Goal: Task Accomplishment & Management: Complete application form

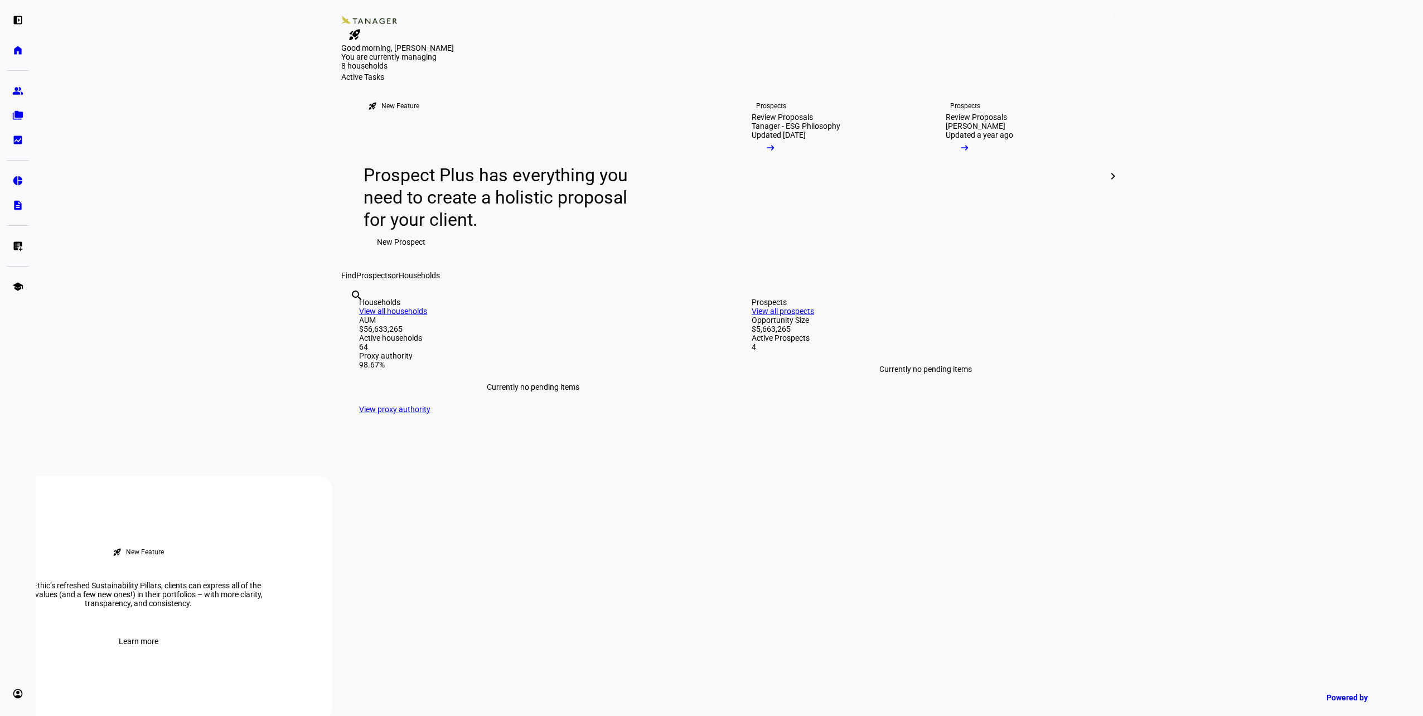
click at [1107, 18] on span "4" at bounding box center [1111, 15] width 9 height 9
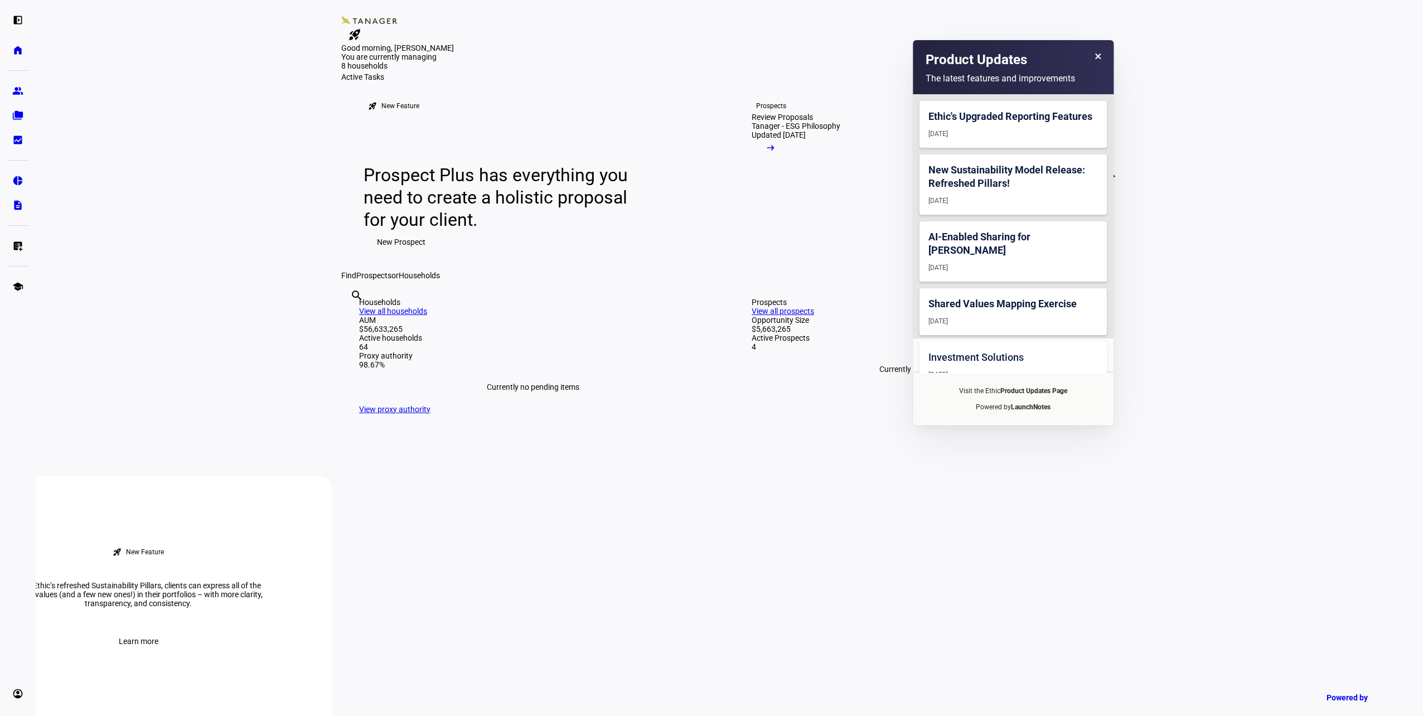
click at [750, 72] on div "You are currently managing 8 households 2 prospects $5.5M 8 households" at bounding box center [729, 62] width 776 height 20
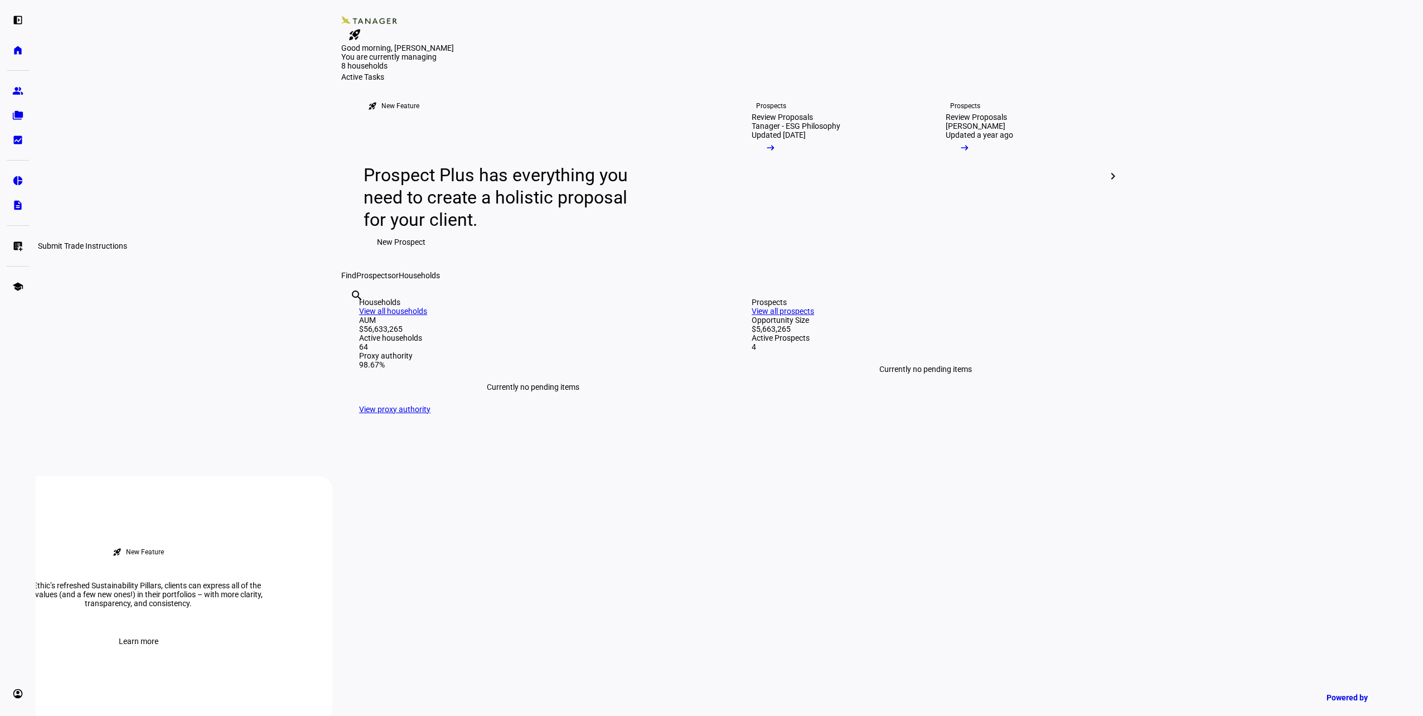
click at [18, 239] on link "list_alt_add Submit Trade Instructions" at bounding box center [18, 246] width 22 height 22
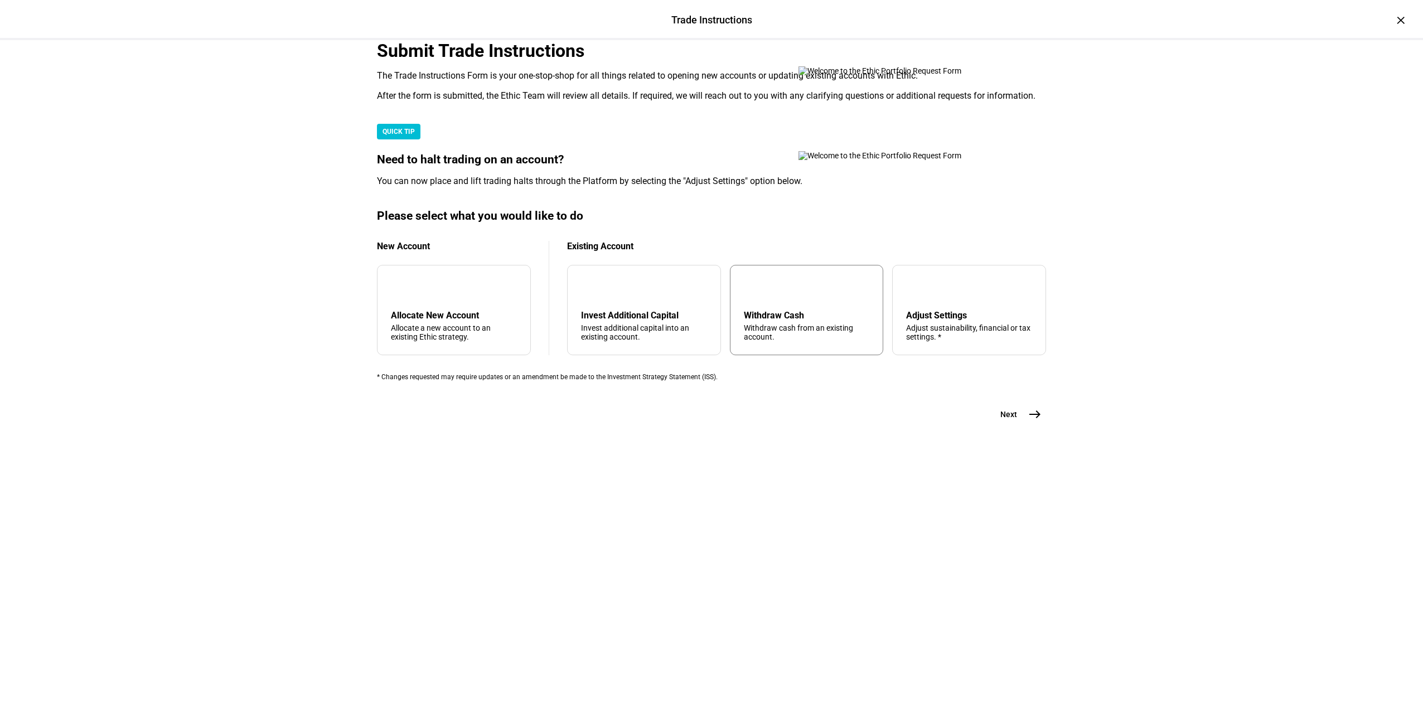
click at [834, 355] on div "arrow_upward Withdraw Cash Withdraw cash from an existing account." at bounding box center [807, 310] width 154 height 90
click at [1042, 425] on button "Next east" at bounding box center [1016, 414] width 59 height 22
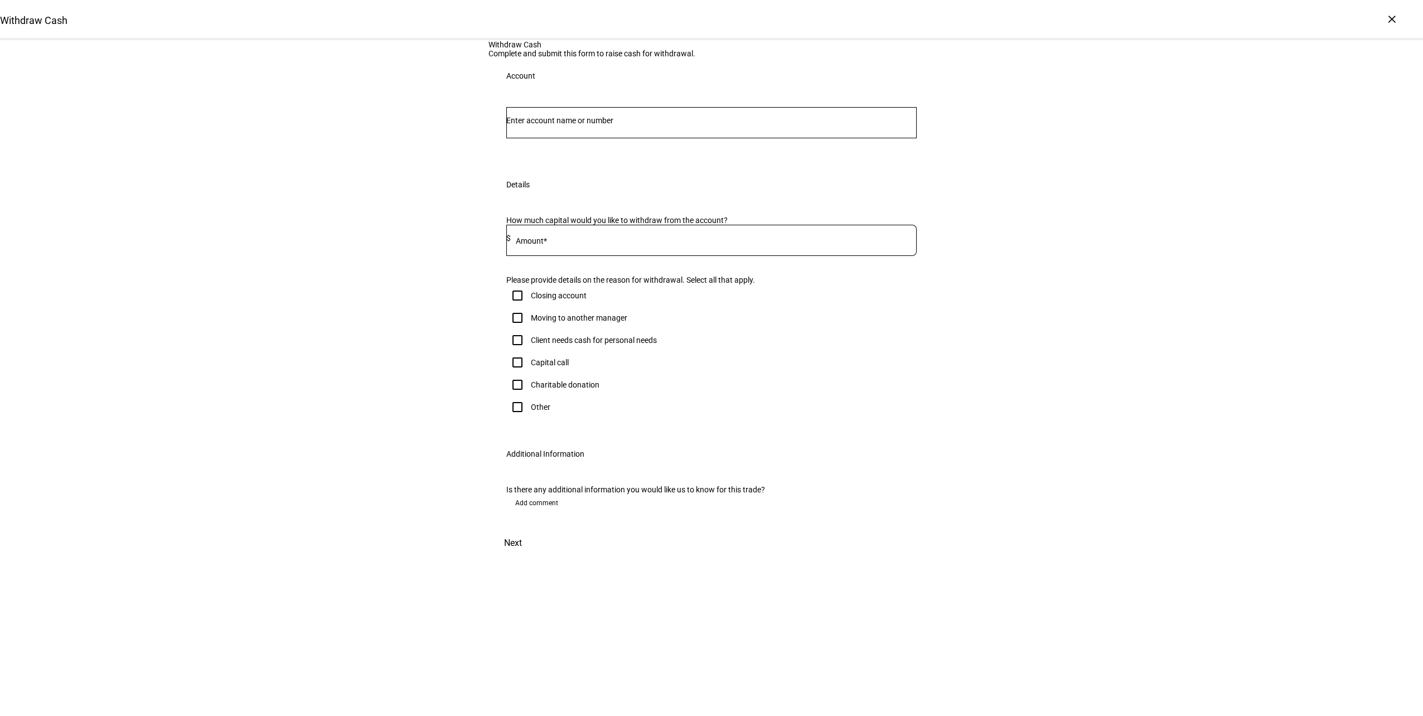
scroll to position [66, 0]
click at [612, 125] on input "Number" at bounding box center [711, 120] width 410 height 9
paste input "KGN008076"
click at [566, 125] on input "KGN008076" at bounding box center [711, 120] width 410 height 9
click at [563, 125] on input "KGN008076" at bounding box center [711, 120] width 410 height 9
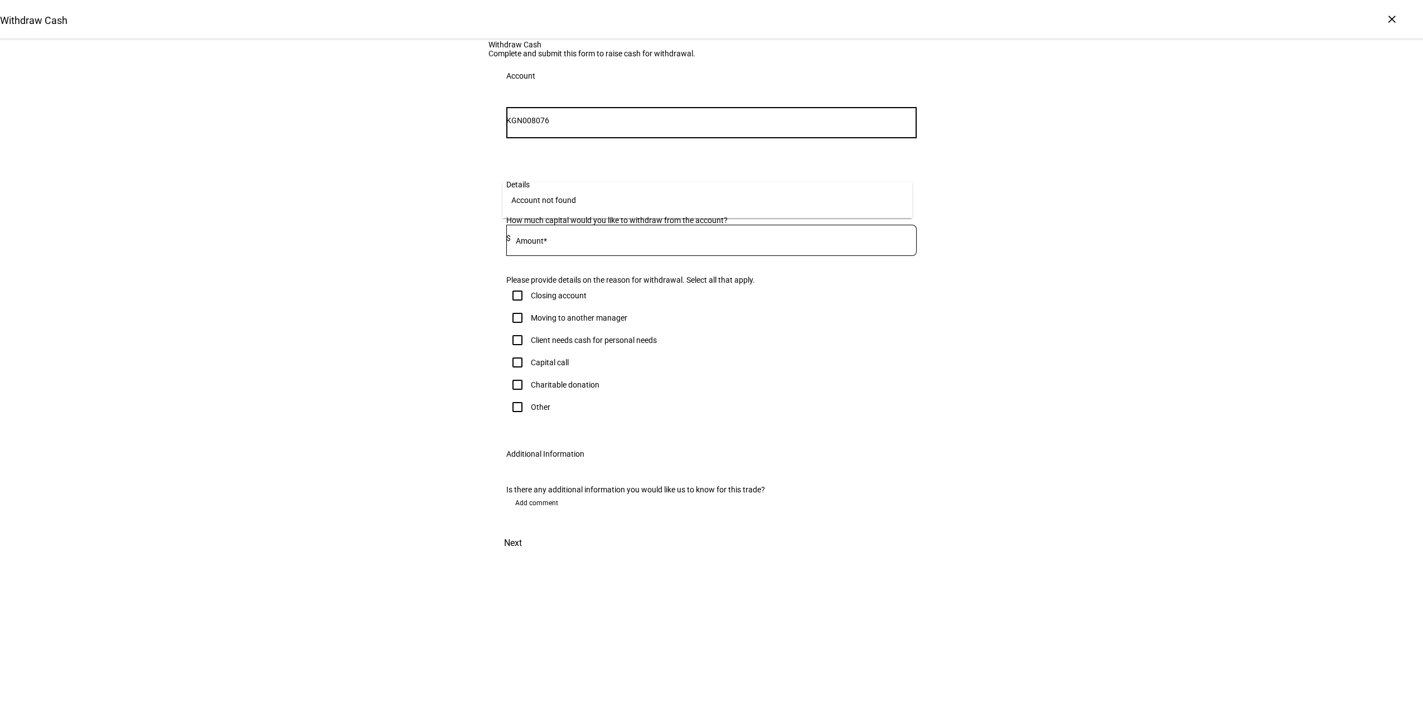
click at [554, 125] on input "KGN008076" at bounding box center [711, 120] width 410 height 9
click at [552, 125] on input "KGN008076" at bounding box center [711, 120] width 410 height 9
type input "6"
type input "[PERSON_NAME]"
click at [554, 225] on span "[PERSON_NAME]" at bounding box center [587, 223] width 135 height 13
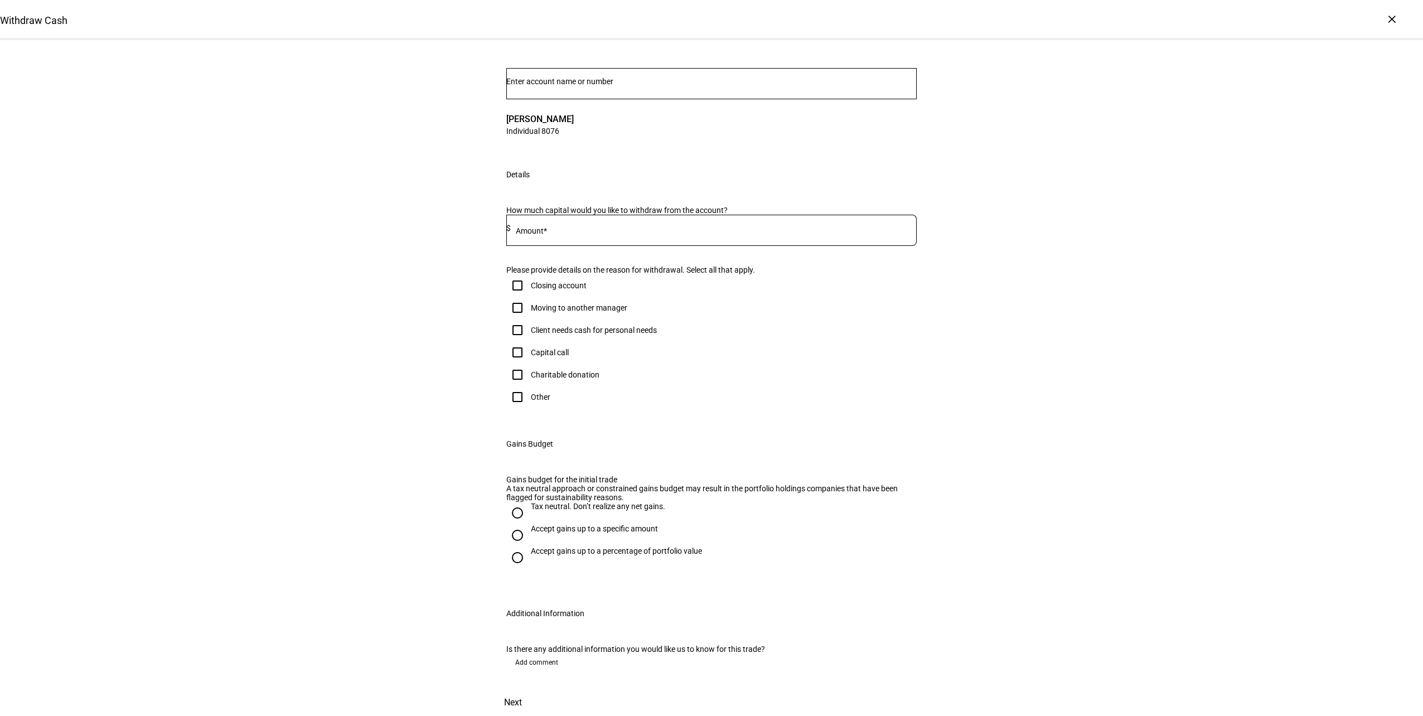
click at [566, 232] on input at bounding box center [714, 228] width 406 height 9
type input "24,500"
click at [515, 341] on input "Client needs cash for personal needs" at bounding box center [517, 330] width 22 height 22
checkbox input "true"
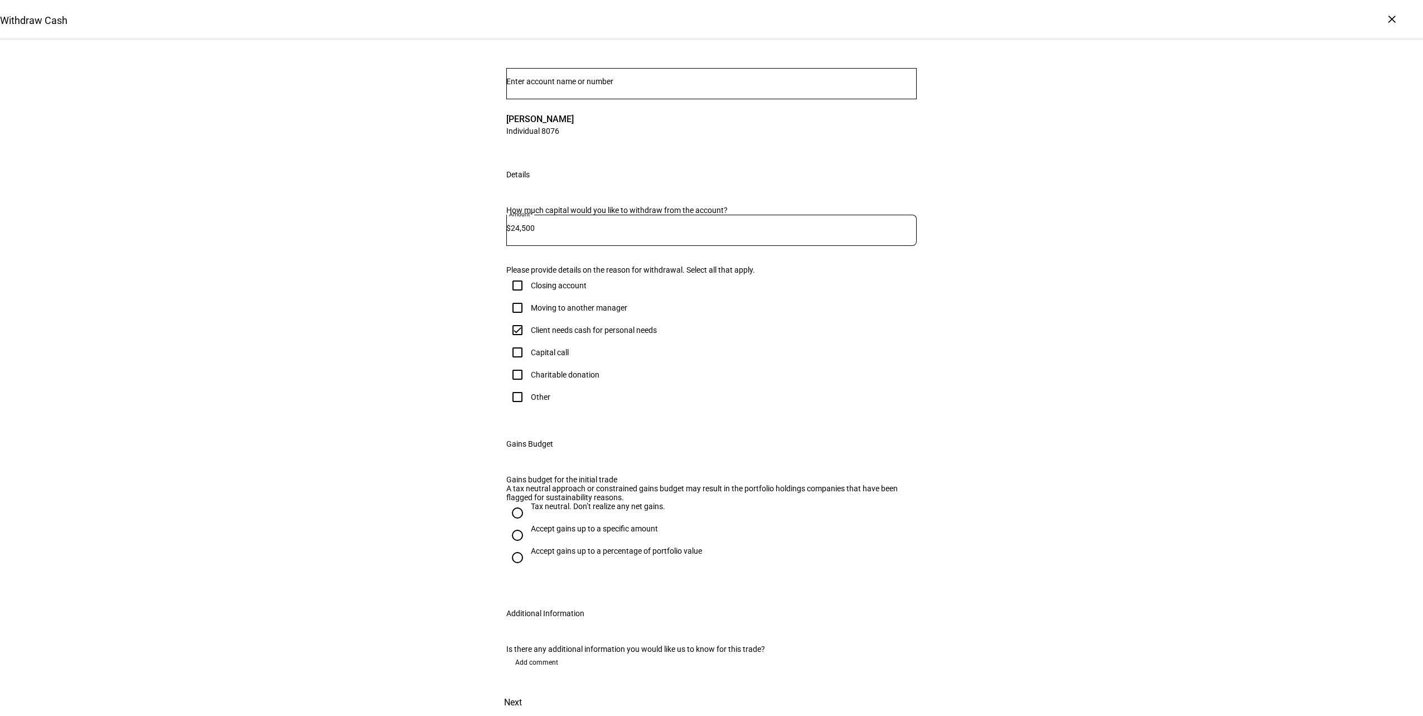
click at [531, 502] on div "Tax neutral. Don’t realize any net gains." at bounding box center [598, 512] width 134 height 20
click at [527, 502] on input "Tax neutral. Don’t realize any net gains." at bounding box center [517, 513] width 22 height 22
radio input "true"
click at [888, 665] on div "Withdraw Cash Complete and submit this form to raise cash for withdrawal. Accou…" at bounding box center [711, 358] width 446 height 715
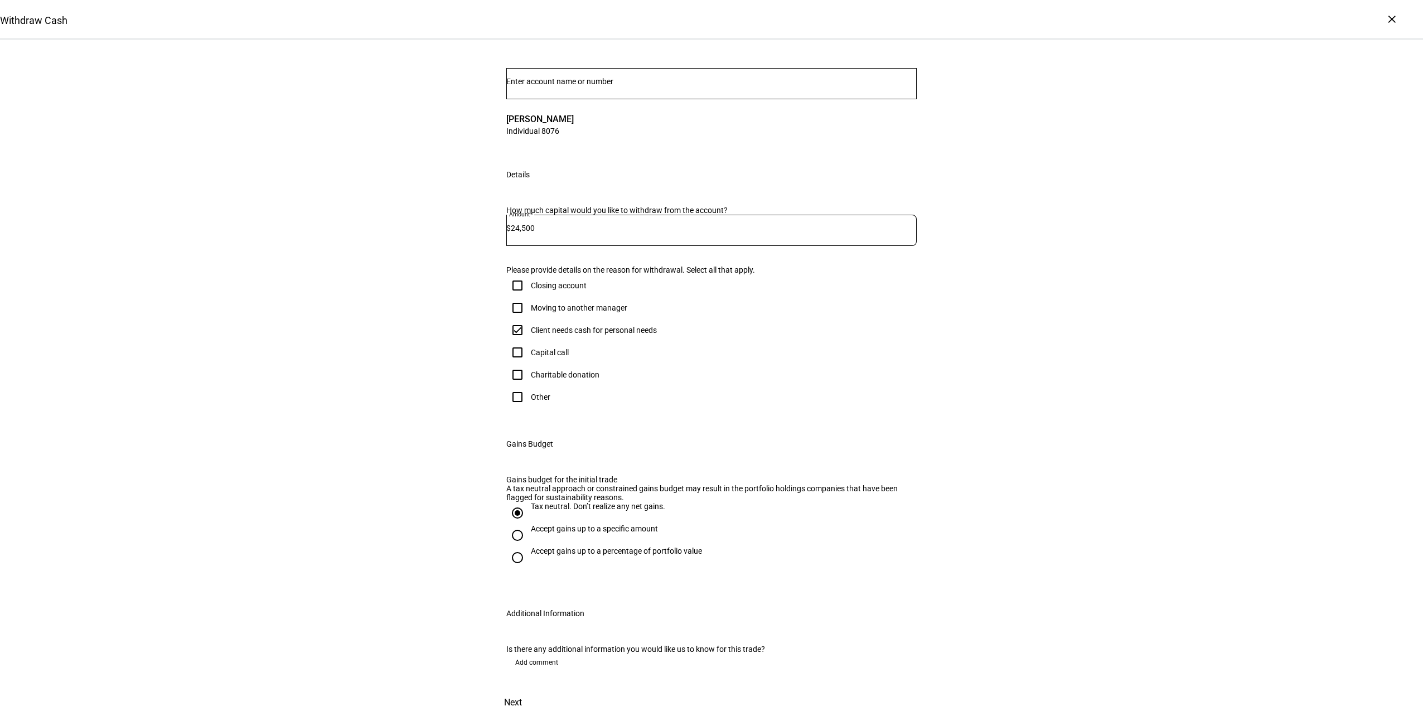
click at [522, 689] on span "Next" at bounding box center [513, 702] width 18 height 27
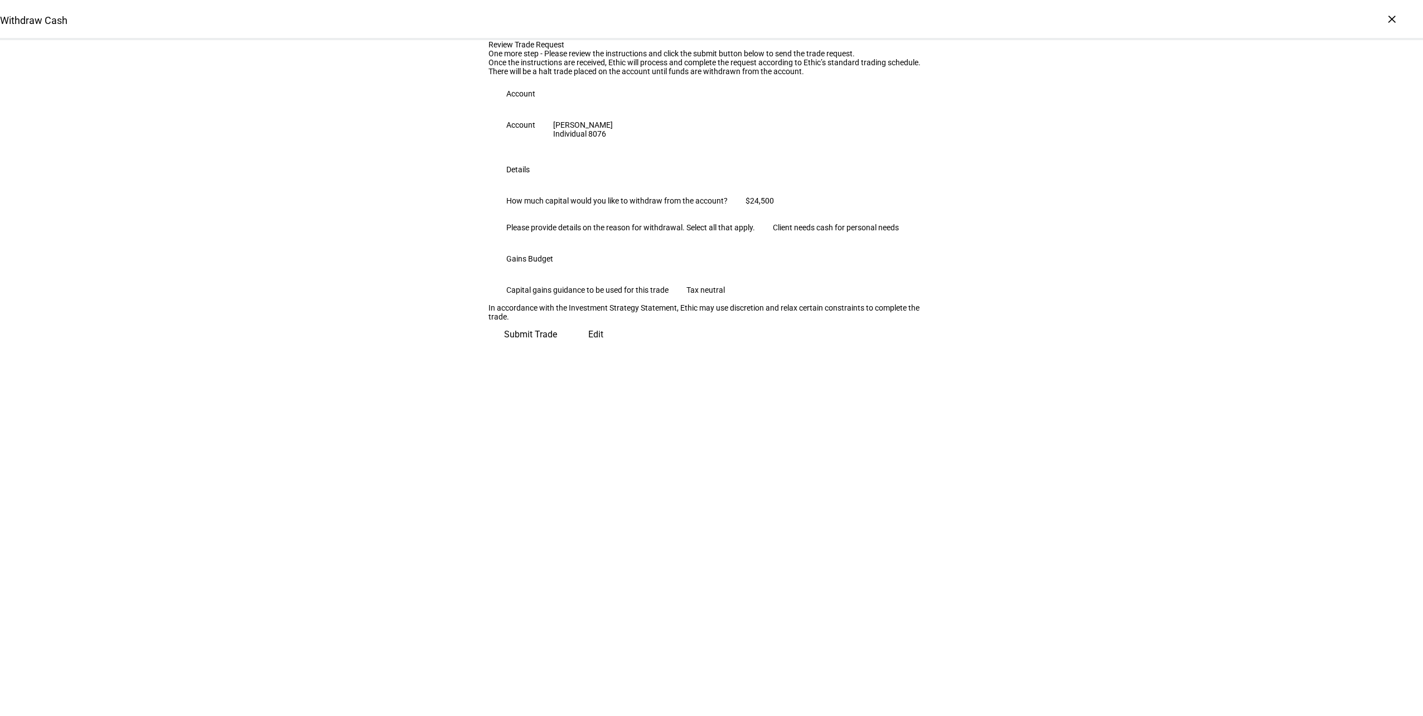
scroll to position [0, 0]
click at [557, 343] on span "Submit Trade" at bounding box center [530, 330] width 53 height 27
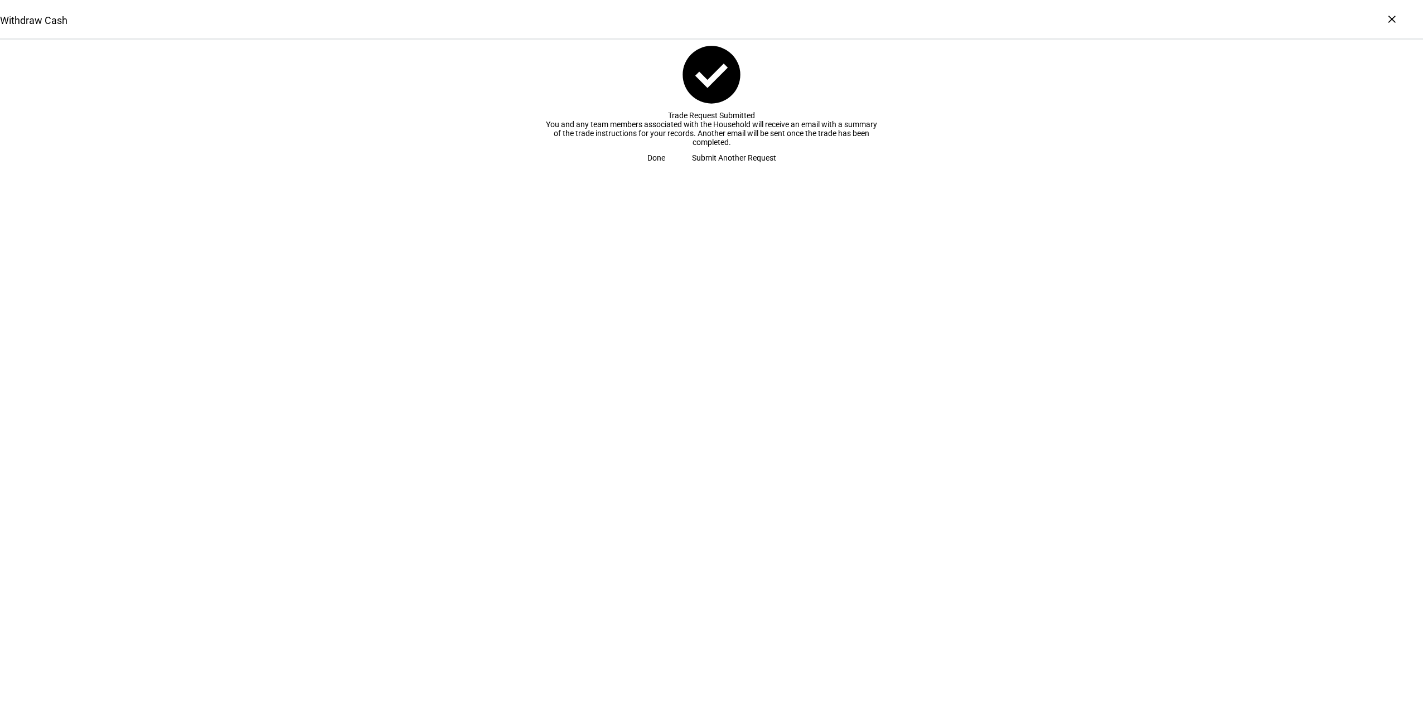
click at [665, 169] on span "Done" at bounding box center [656, 158] width 18 height 22
